Goal: Communication & Community: Answer question/provide support

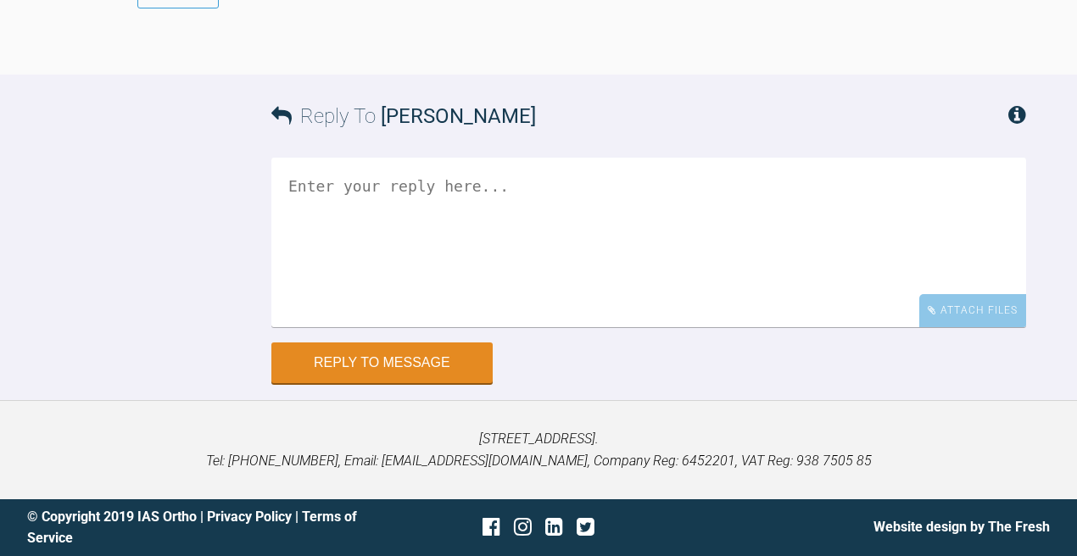
scroll to position [19777, 0]
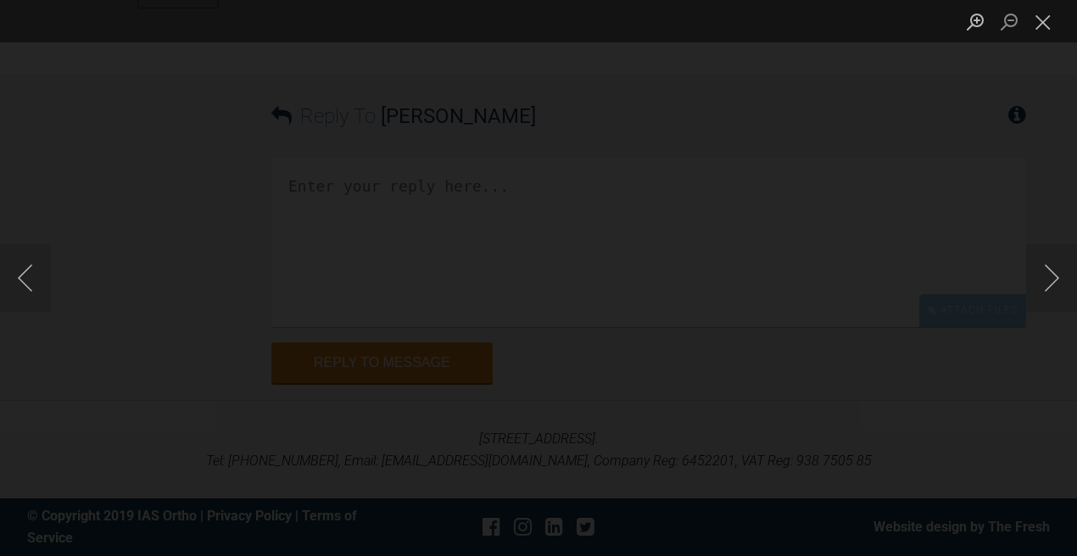
scroll to position [20448, 0]
click at [438, 291] on div "Lightbox" at bounding box center [538, 278] width 1077 height 556
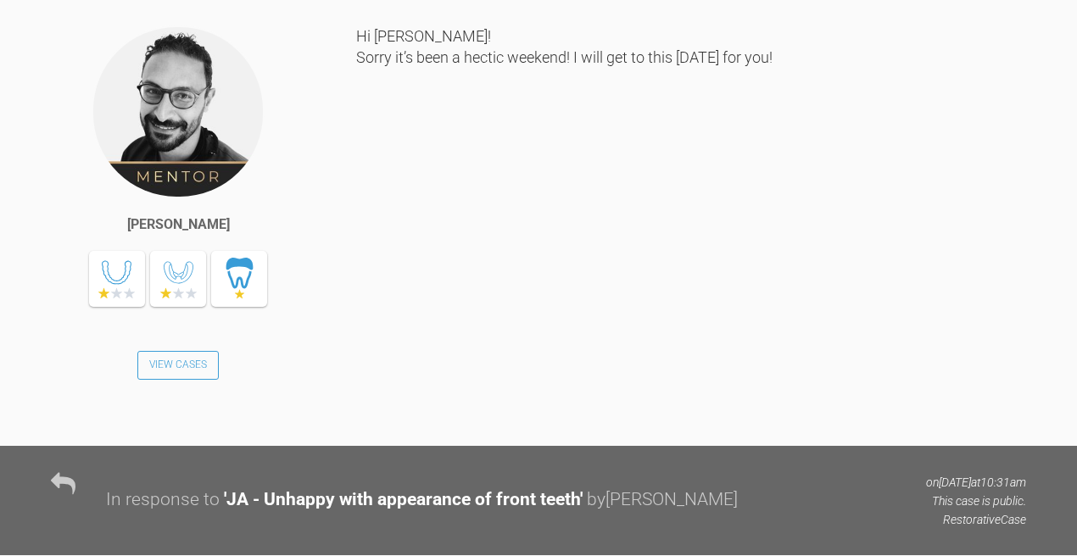
scroll to position [1773, 0]
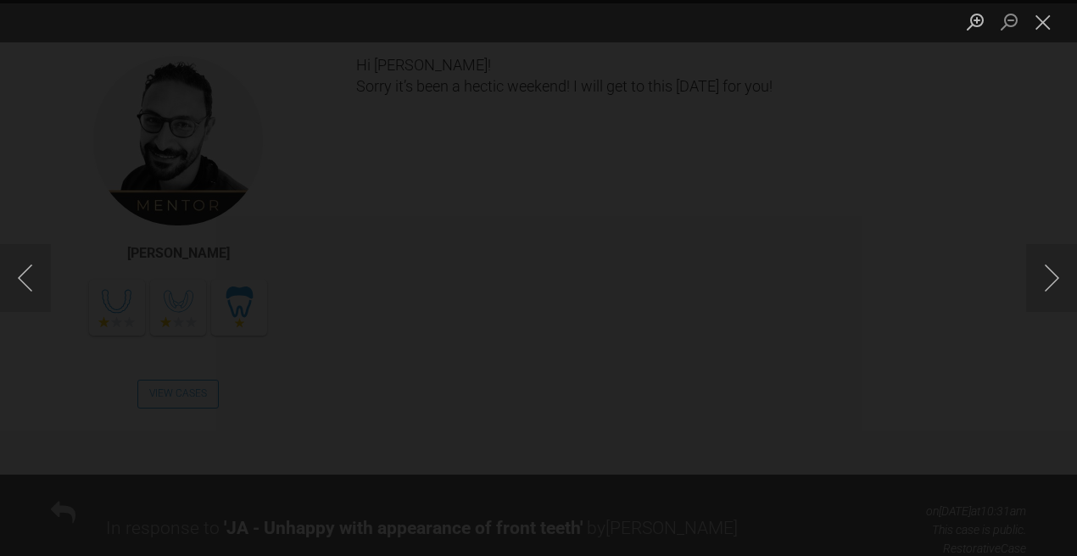
click at [149, 222] on div "Lightbox" at bounding box center [538, 278] width 1077 height 556
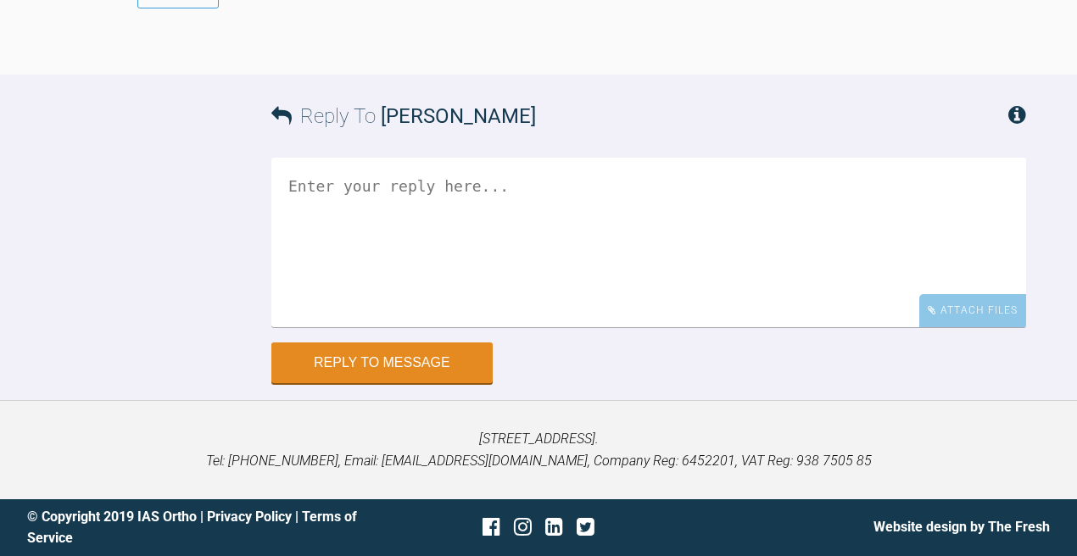
scroll to position [20943, 0]
click at [391, 197] on textarea at bounding box center [648, 243] width 755 height 170
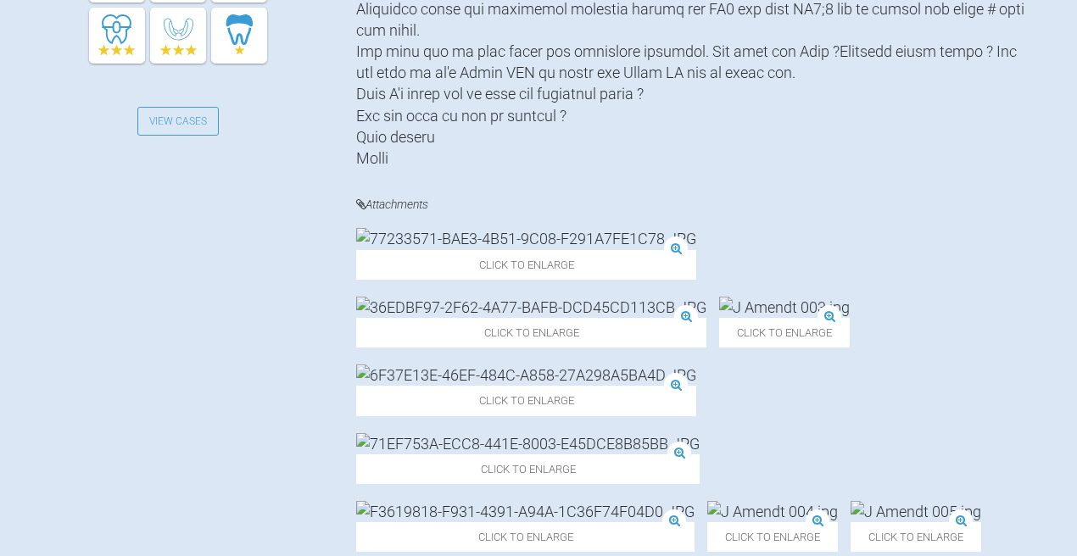
scroll to position [796, 0]
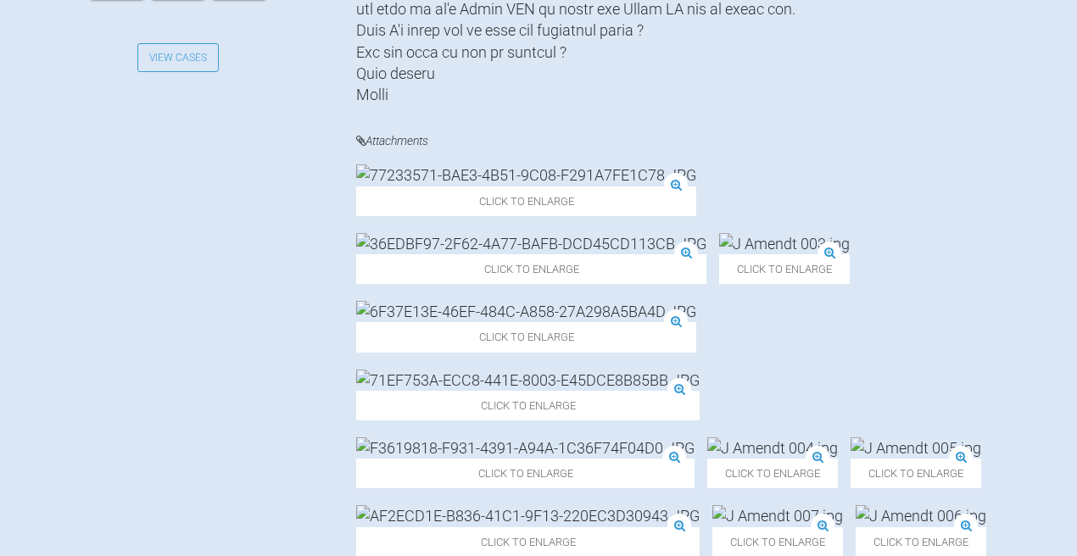
click at [777, 254] on img at bounding box center [784, 243] width 131 height 21
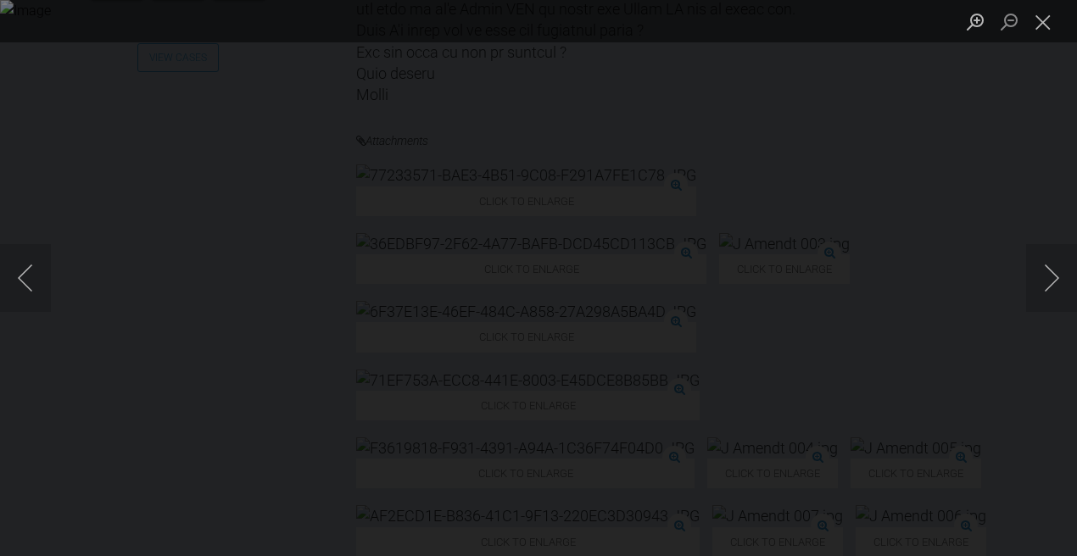
click at [122, 114] on div "Lightbox" at bounding box center [538, 278] width 1077 height 556
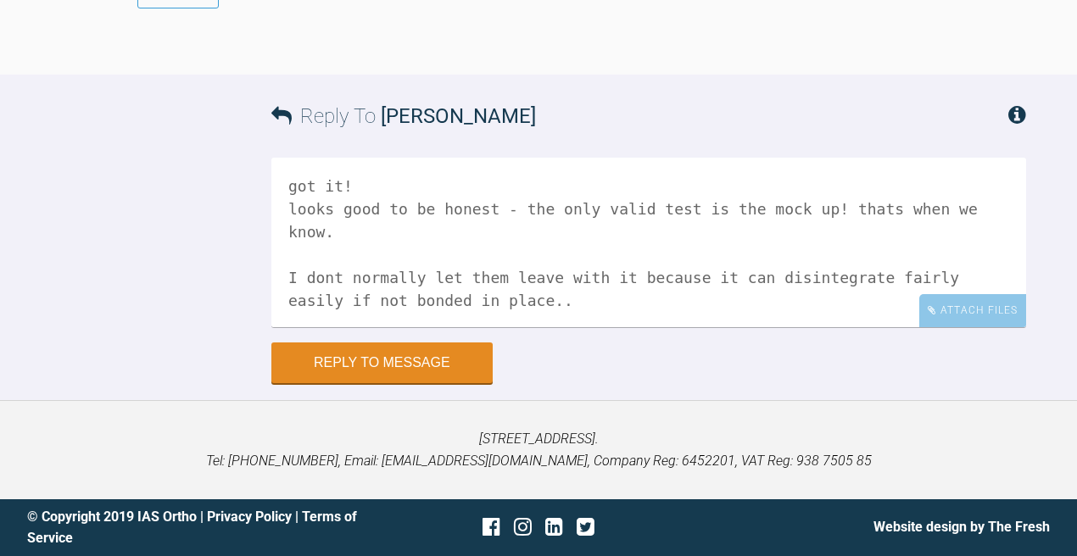
scroll to position [20915, 0]
click at [619, 319] on textarea "got it! looks good to be honest - the only valid test is the mock up! thats whe…" at bounding box center [648, 243] width 755 height 170
click at [619, 327] on textarea "got it! looks good to be honest - the only valid test is the mock up! thats whe…" at bounding box center [648, 243] width 755 height 170
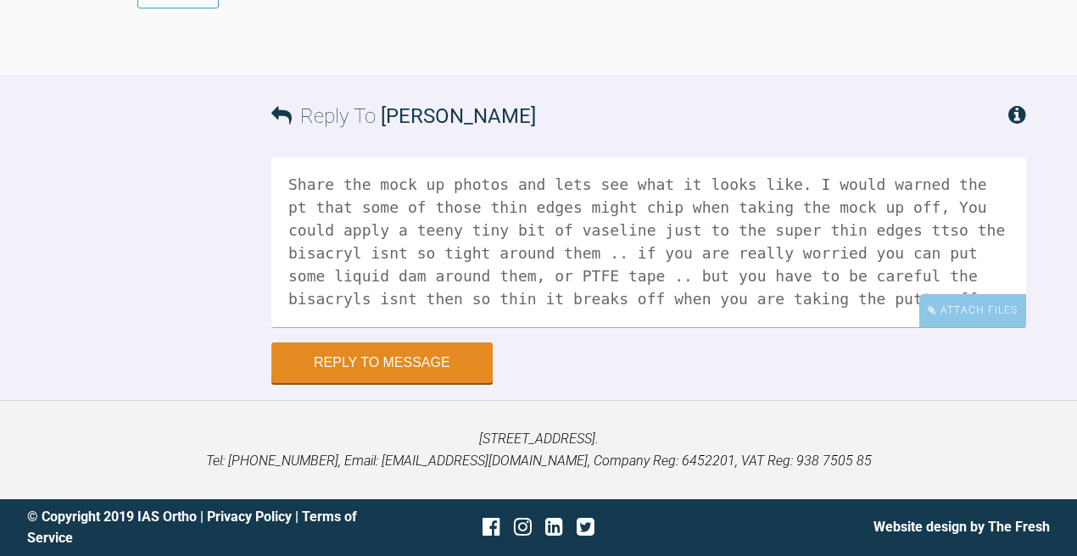
scroll to position [174, 0]
click at [952, 175] on textarea "got it! looks good to be honest - the only valid test is the mock up! thats whe…" at bounding box center [648, 243] width 755 height 170
click at [953, 224] on textarea "got it! looks good to be honest - the only valid test is the mock up! thats whe…" at bounding box center [648, 243] width 755 height 170
click at [372, 255] on textarea "got it! looks good to be honest - the only valid test is the mock up! thats whe…" at bounding box center [648, 243] width 755 height 170
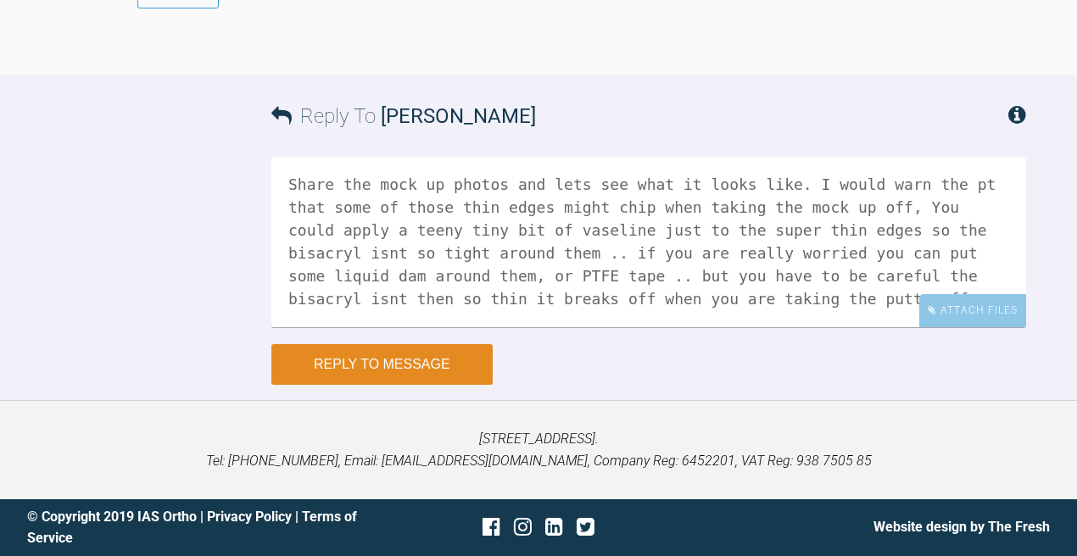
type textarea "got it! looks good to be honest - the only valid test is the mock up! thats whe…"
click at [429, 360] on button "Reply to Message" at bounding box center [381, 364] width 221 height 41
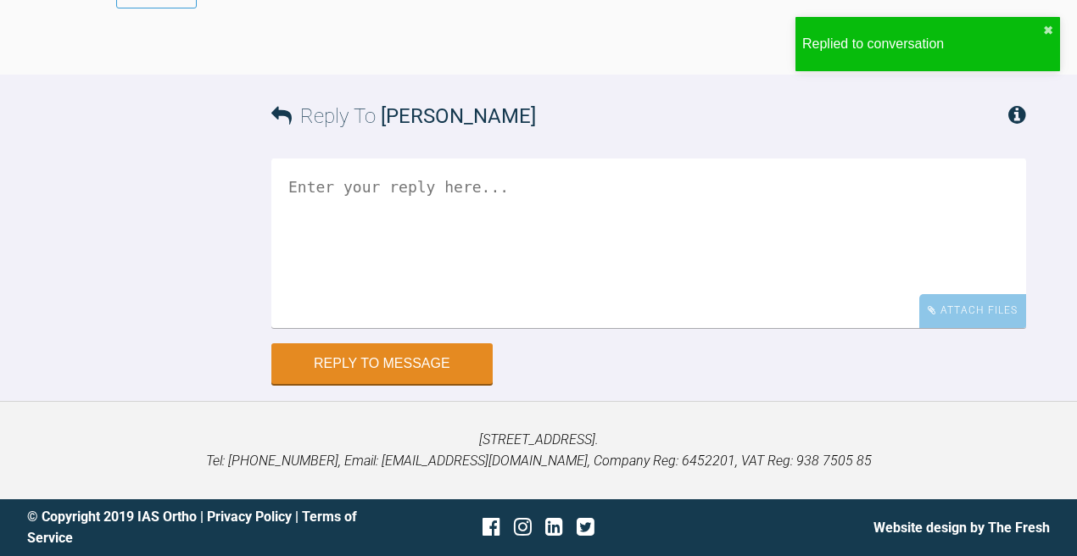
scroll to position [20534, 0]
